Goal: Transaction & Acquisition: Purchase product/service

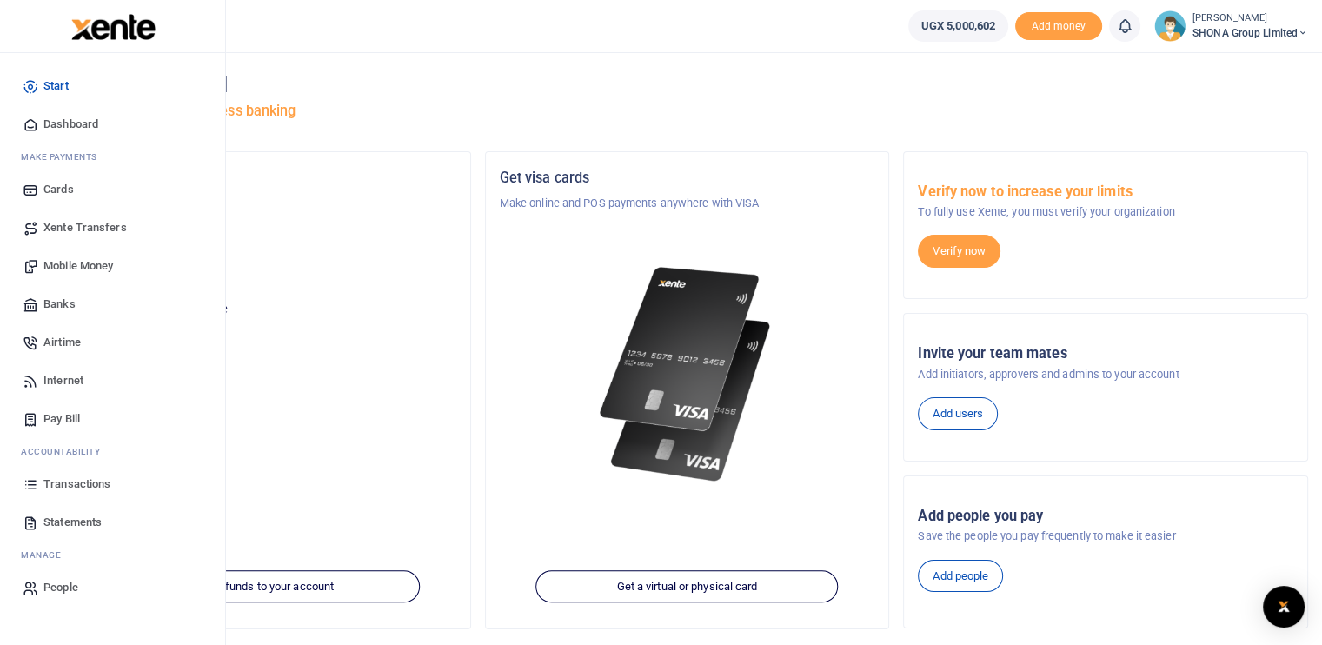
click at [81, 259] on span "Mobile Money" at bounding box center [78, 265] width 70 height 17
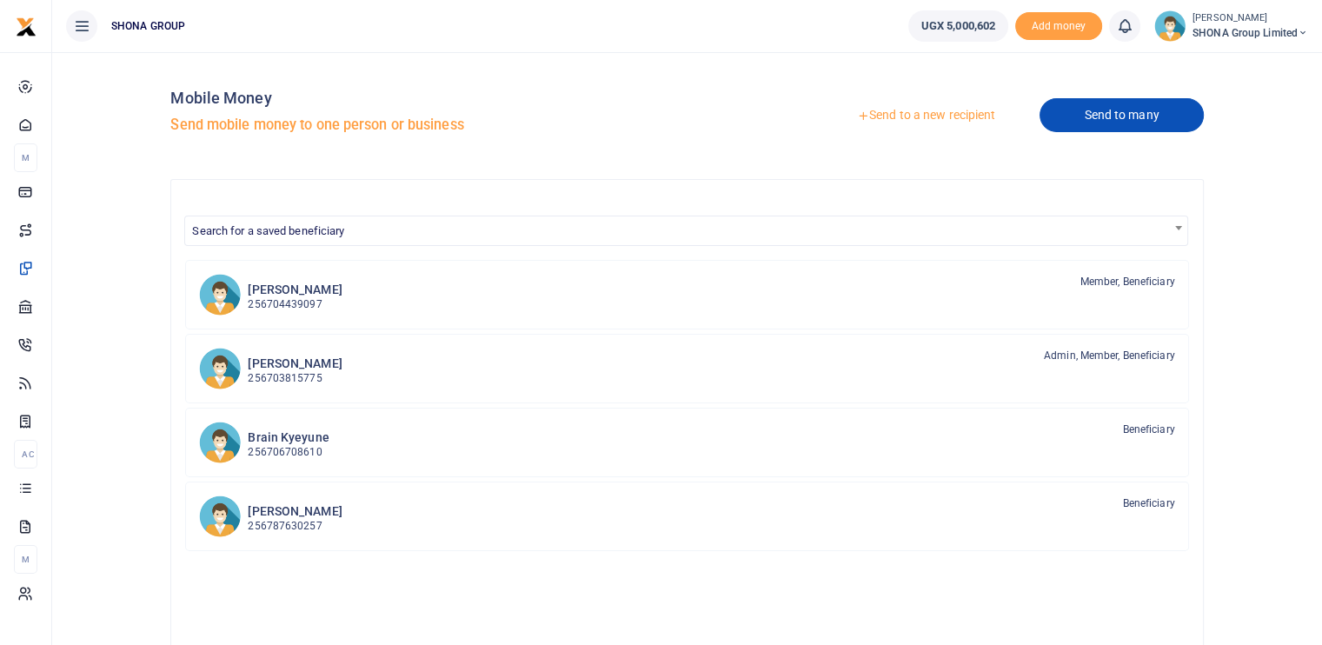
click at [1121, 110] on link "Send to many" at bounding box center [1121, 115] width 163 height 34
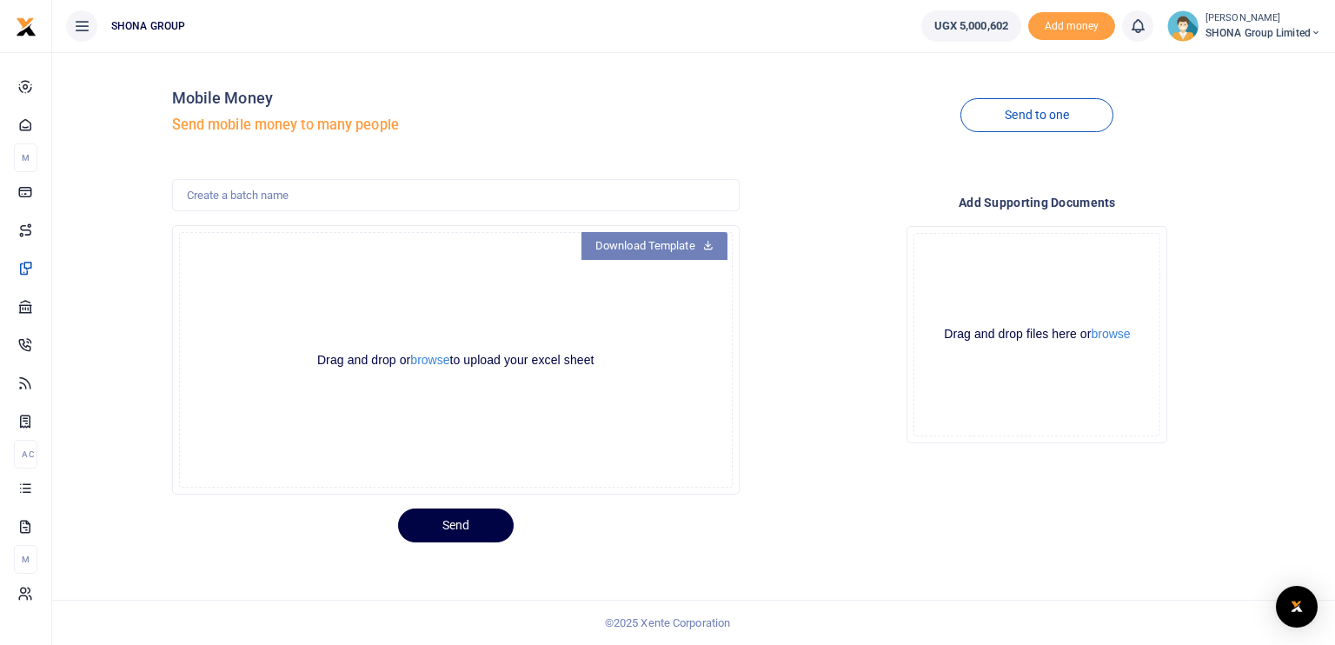
click at [675, 248] on link "Download Template" at bounding box center [655, 246] width 146 height 28
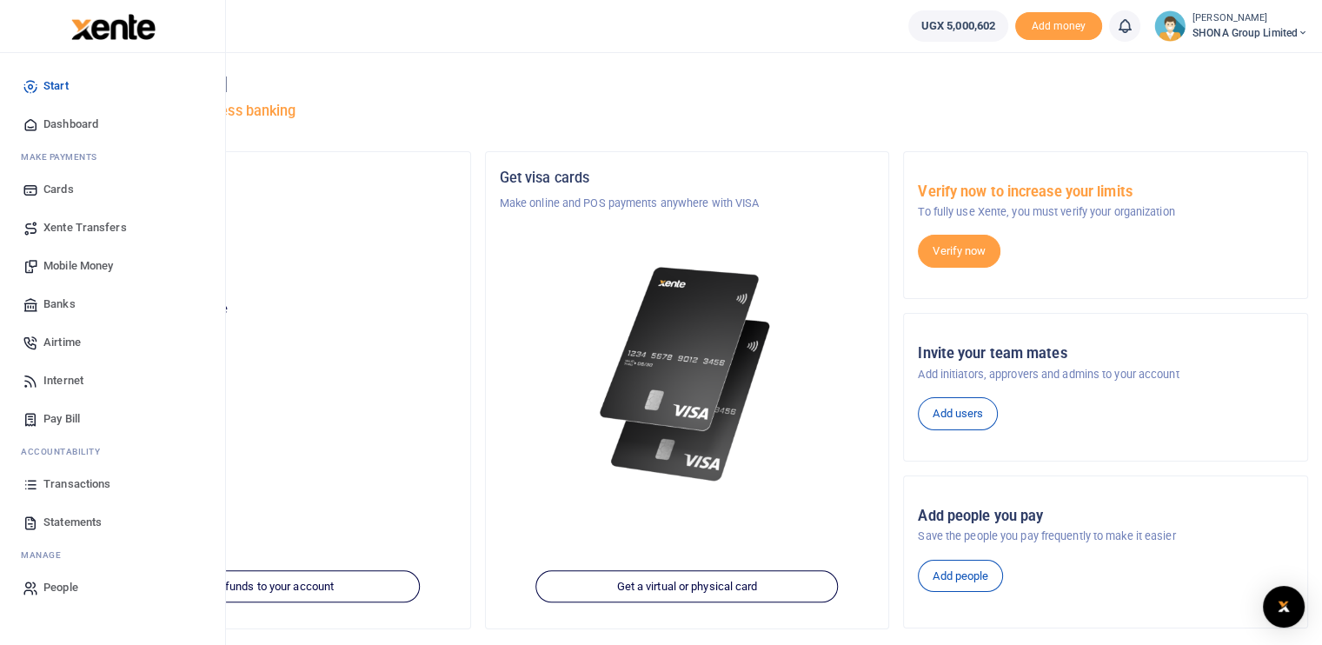
click at [96, 264] on span "Mobile Money" at bounding box center [78, 265] width 70 height 17
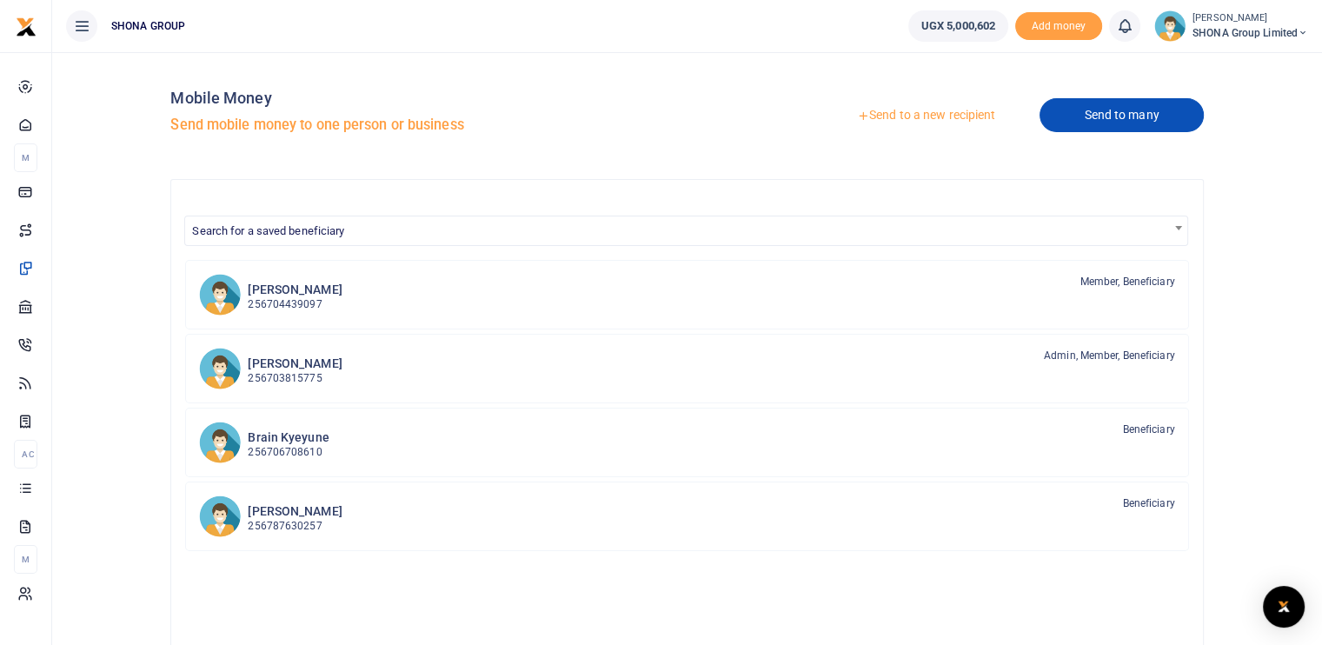
click at [1109, 114] on link "Send to many" at bounding box center [1121, 115] width 163 height 34
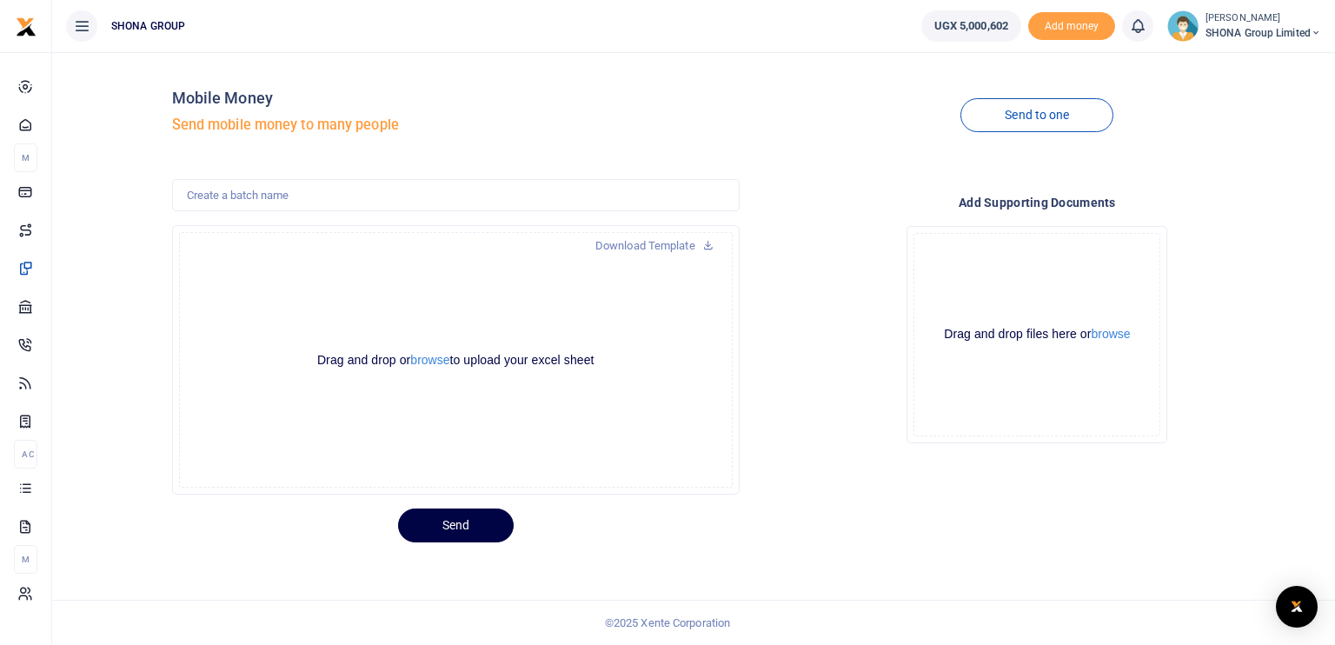
click at [461, 531] on div at bounding box center [667, 322] width 1335 height 645
click at [1014, 124] on link "Send to one" at bounding box center [1037, 115] width 153 height 34
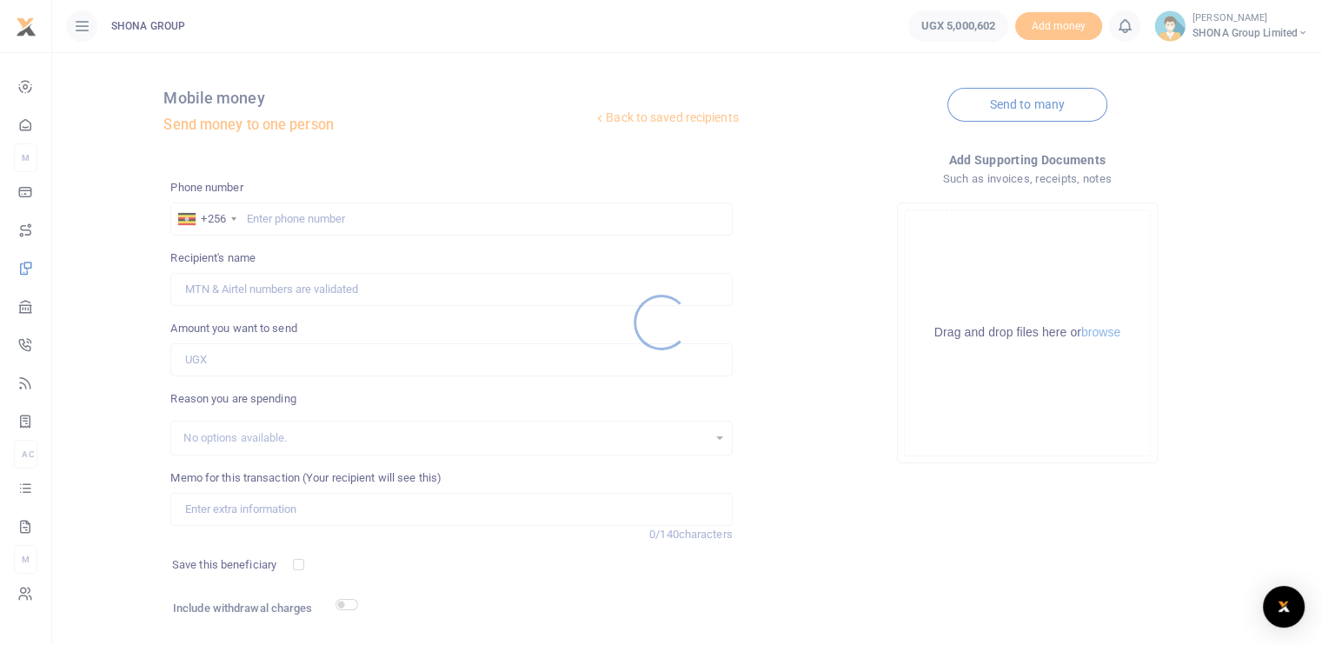
click at [282, 220] on div at bounding box center [661, 322] width 1322 height 645
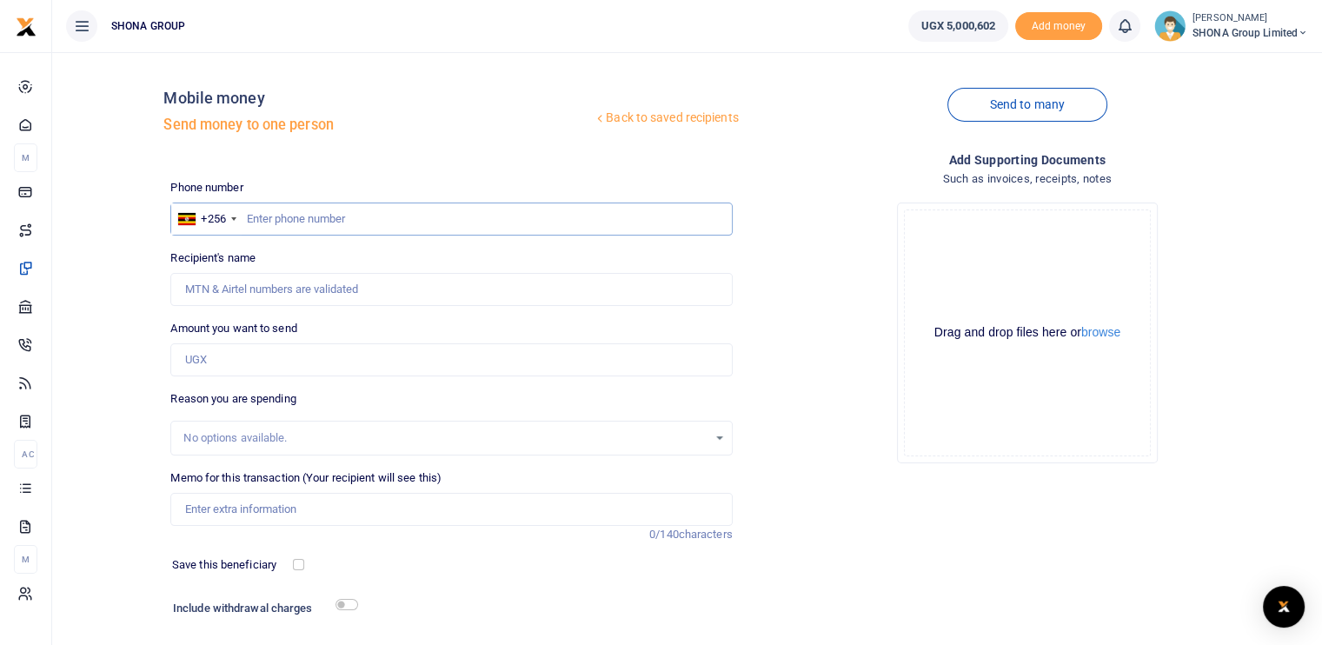
paste input "0785880259"
type input "0785880259"
type input "[PERSON_NAME]"
type input "0785880259"
click at [280, 361] on input "Amount you want to send" at bounding box center [451, 359] width 562 height 33
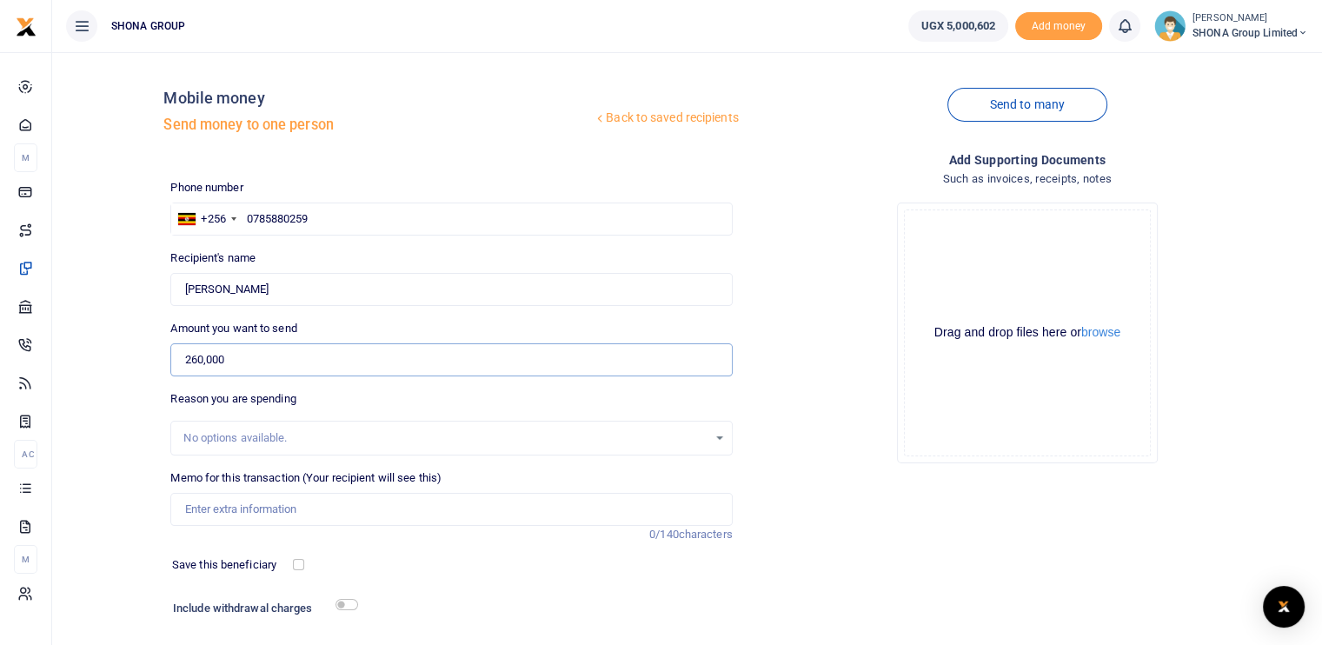
type input "260,000"
click at [249, 510] on input "Memo for this transaction (Your recipient will see this)" at bounding box center [451, 509] width 562 height 33
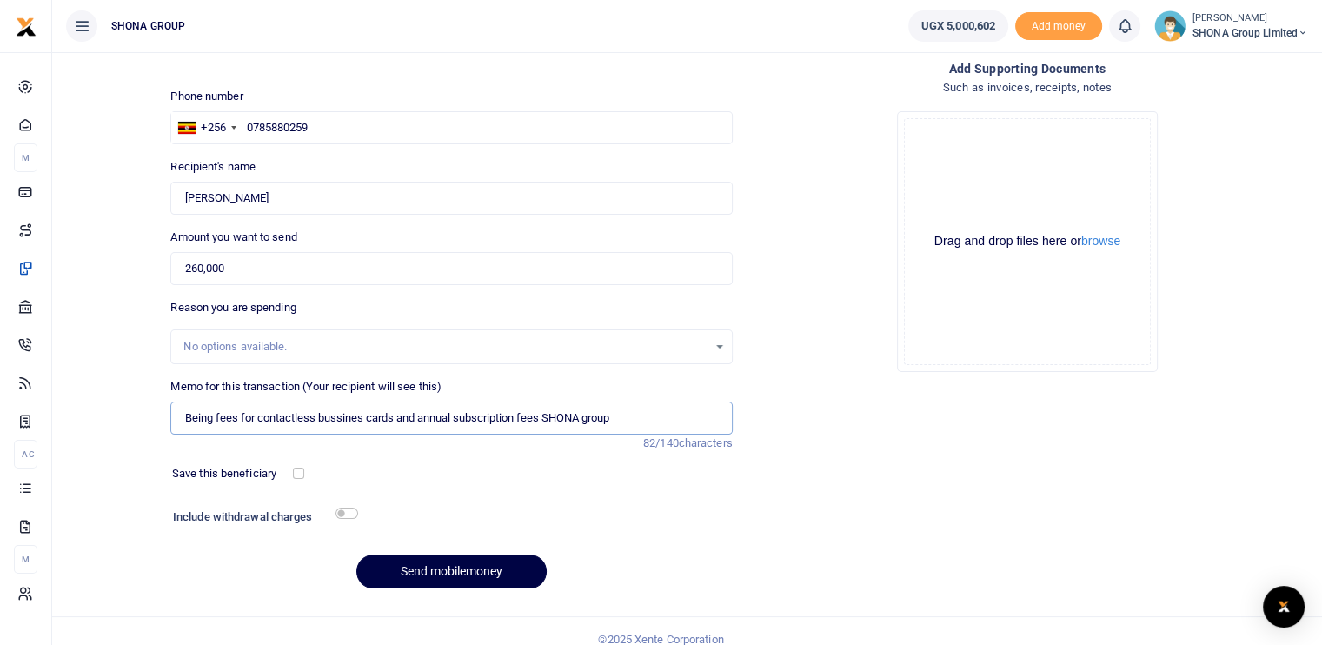
scroll to position [107, 0]
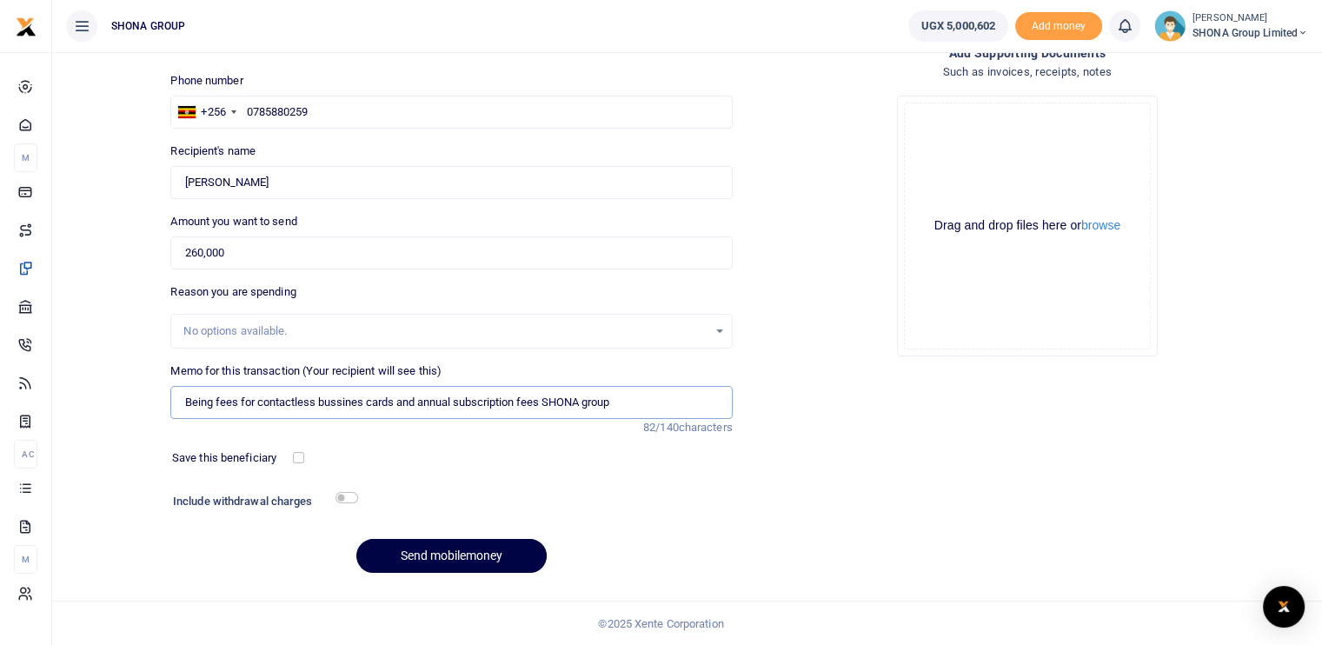
type input "Being fees for contactless bussines cards and annual subscription fees SHONA gr…"
click at [458, 556] on button "Send mobilemoney" at bounding box center [451, 556] width 190 height 34
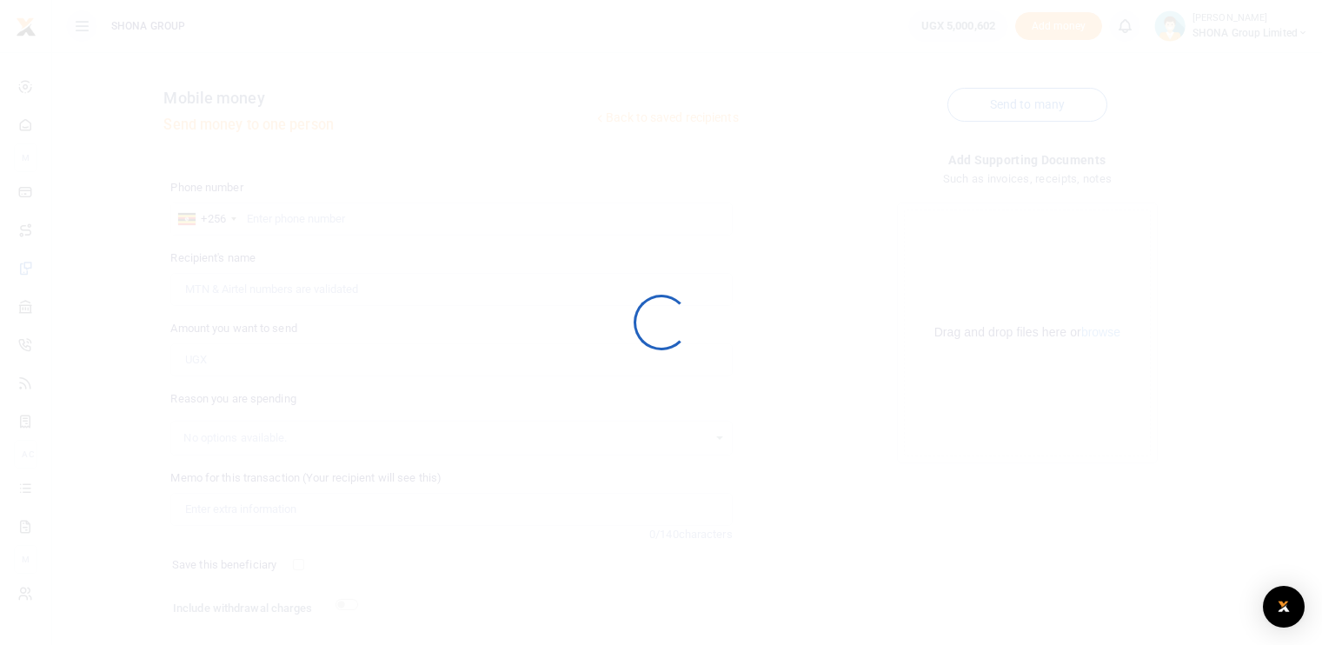
scroll to position [107, 0]
